Goal: Check status: Check status

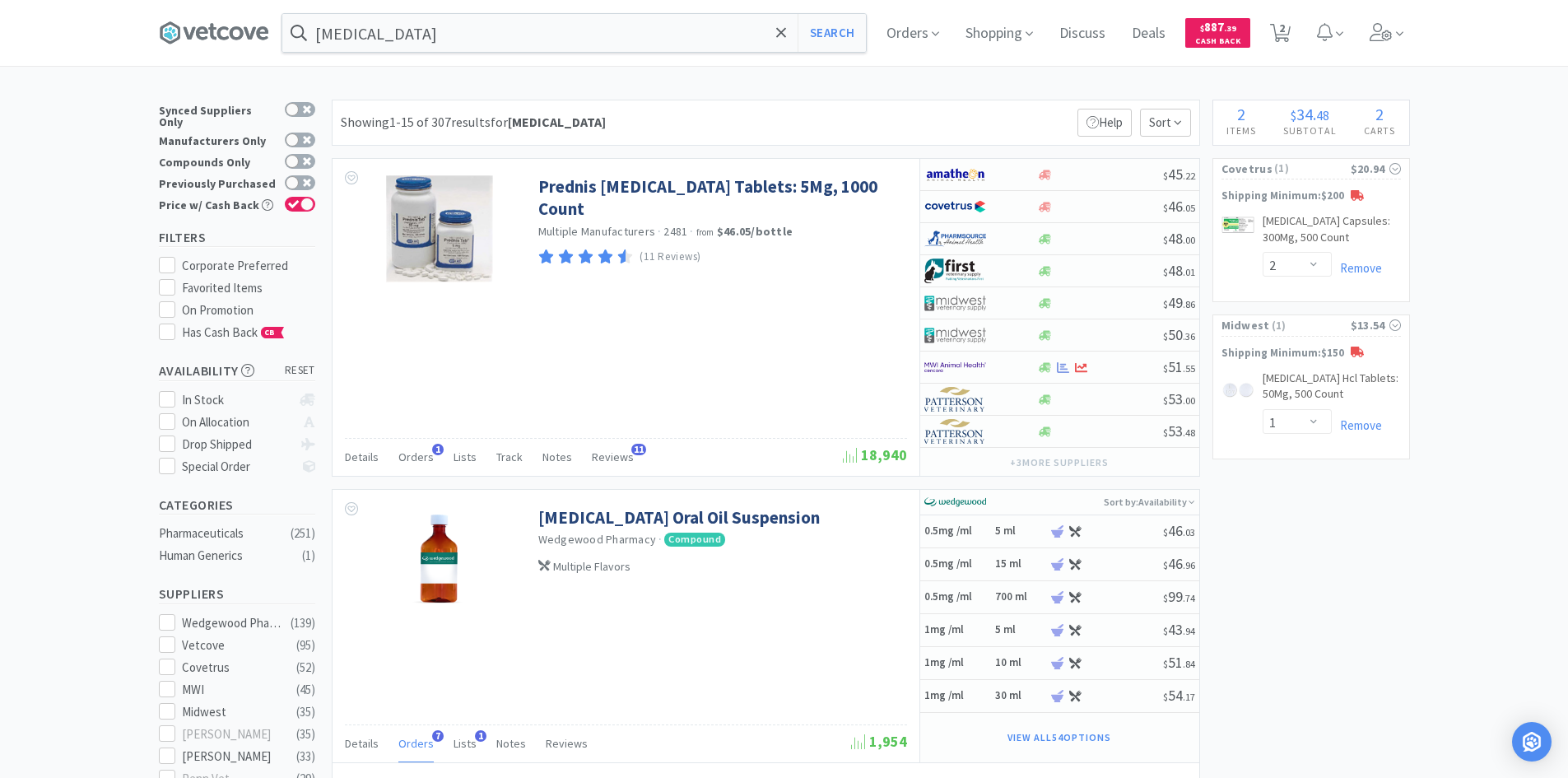
select select "2"
select select "1"
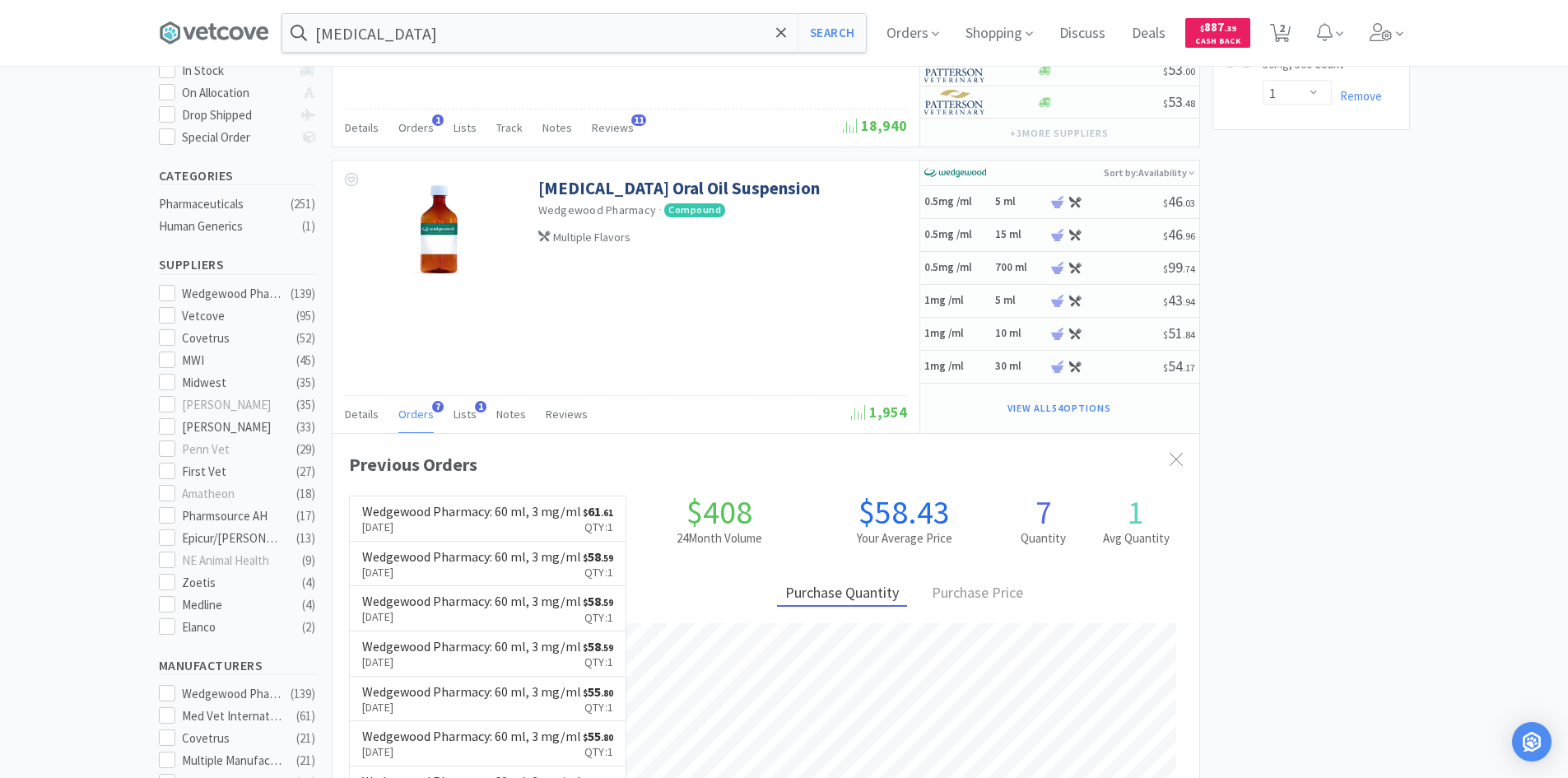
scroll to position [441, 867]
click at [938, 33] on icon at bounding box center [936, 34] width 7 height 15
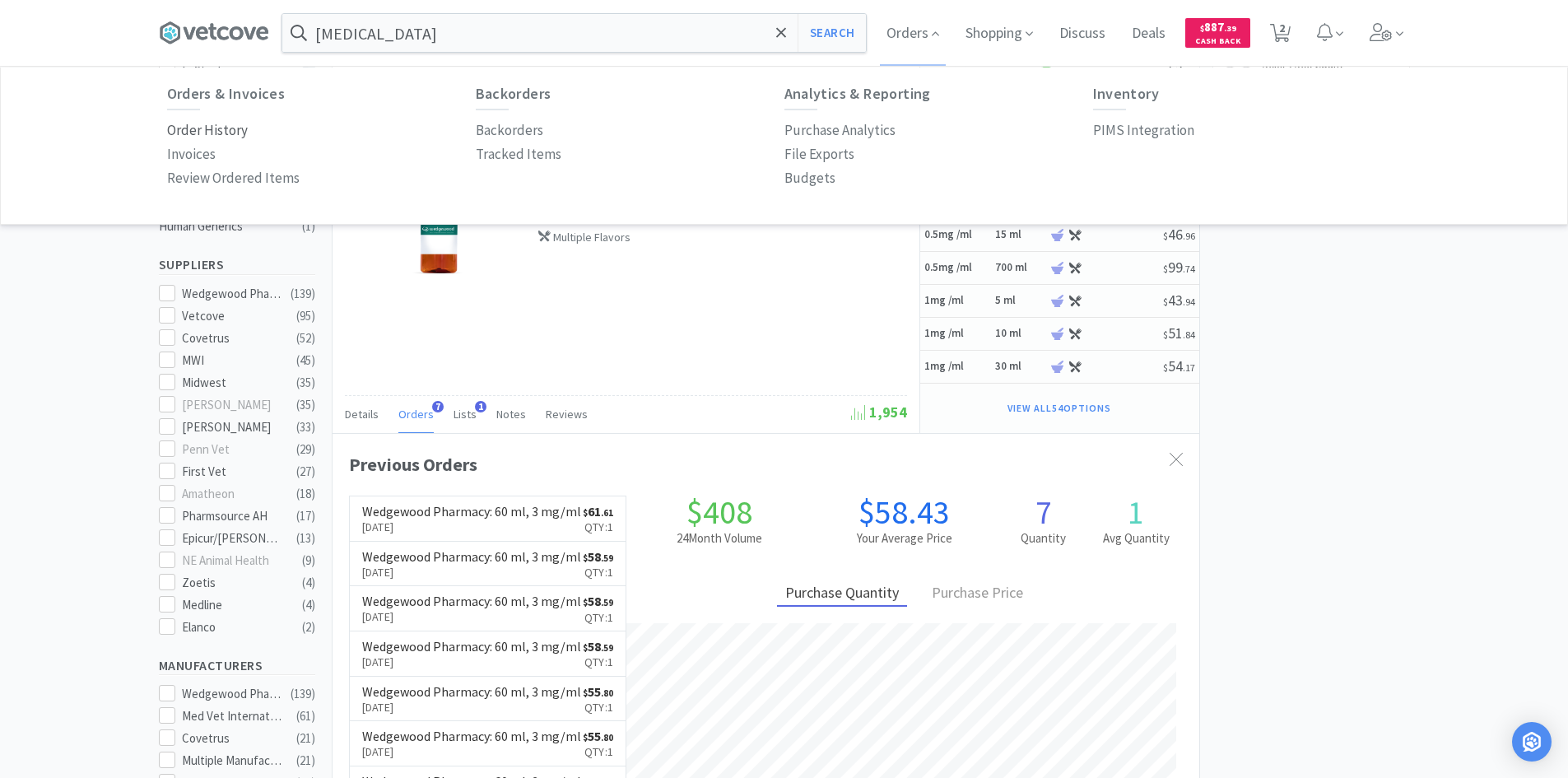
click at [213, 127] on p "Order History" at bounding box center [208, 130] width 81 height 22
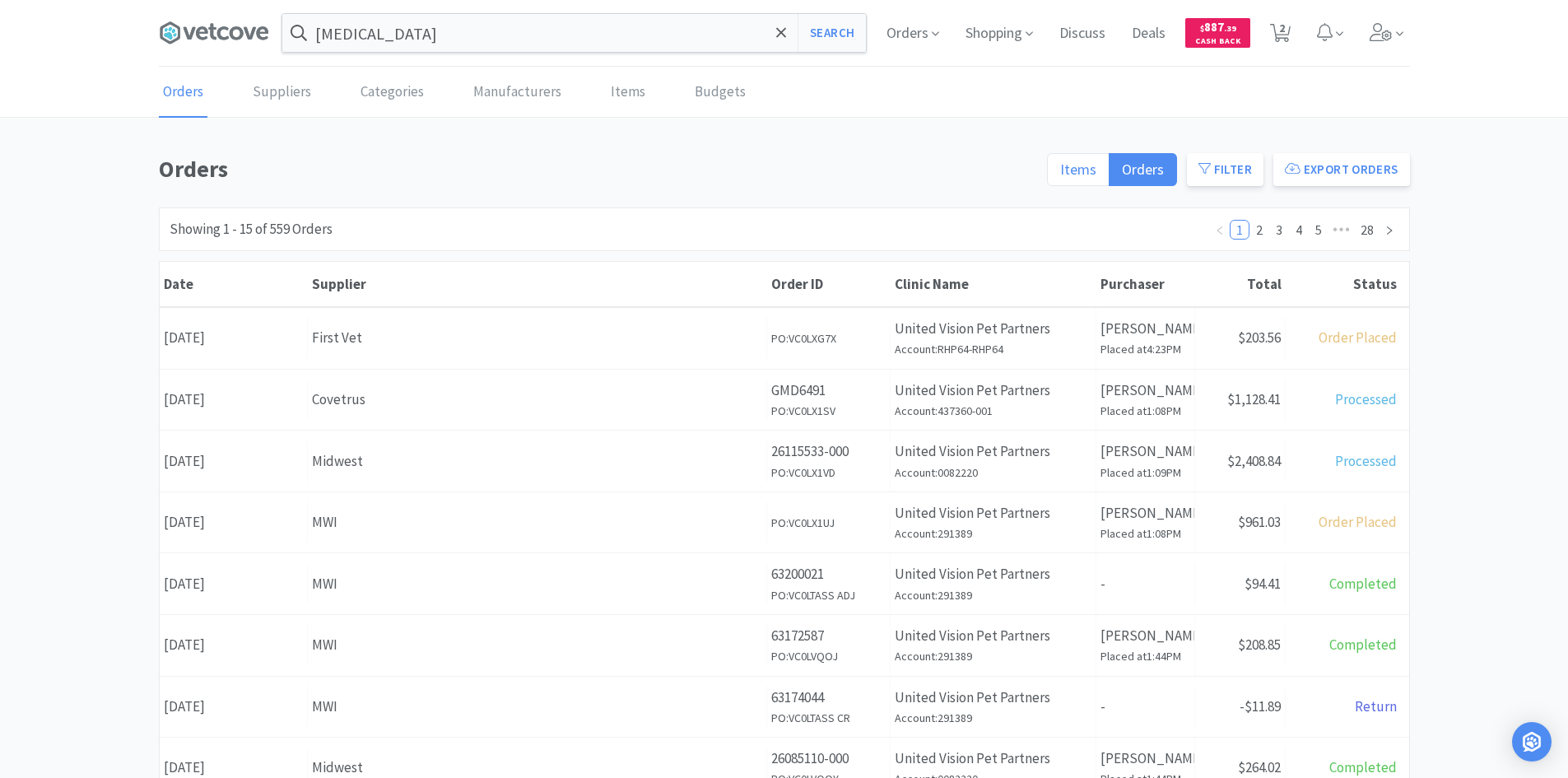
click at [1061, 174] on label "Items" at bounding box center [1078, 169] width 62 height 33
click at [1061, 175] on input "Items" at bounding box center [1061, 175] width 0 height 0
